Goal: Download file/media

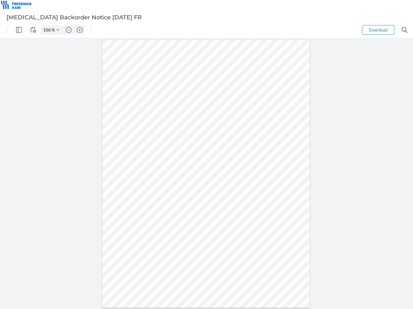
click at [19, 30] on img "Panel" at bounding box center [19, 30] width 6 height 6
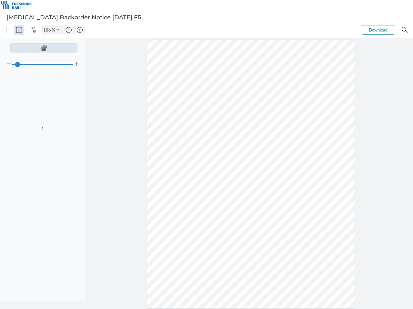
click at [33, 30] on img "View Controls" at bounding box center [33, 30] width 6 height 6
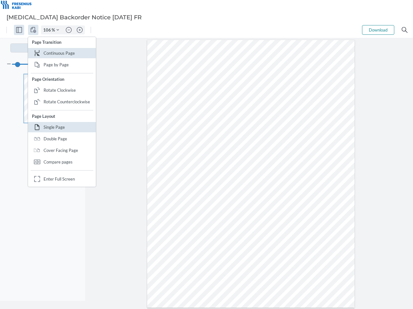
click at [48, 30] on input "106" at bounding box center [46, 30] width 10 height 6
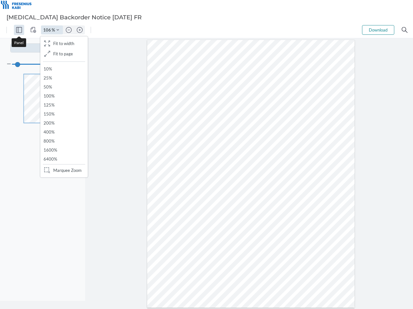
click at [58, 30] on img "Zoom Controls" at bounding box center [57, 30] width 3 height 3
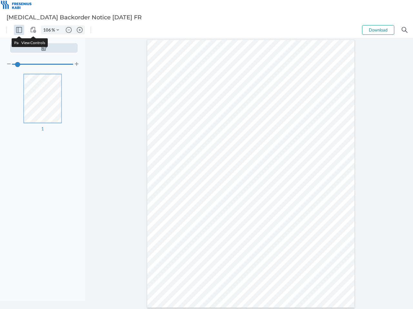
click at [69, 30] on img "Zoom out" at bounding box center [69, 30] width 6 height 6
click at [80, 30] on img "Zoom in" at bounding box center [80, 30] width 6 height 6
type input "106"
click at [378, 30] on button "Download" at bounding box center [378, 30] width 32 height 10
